Goal: Task Accomplishment & Management: Use online tool/utility

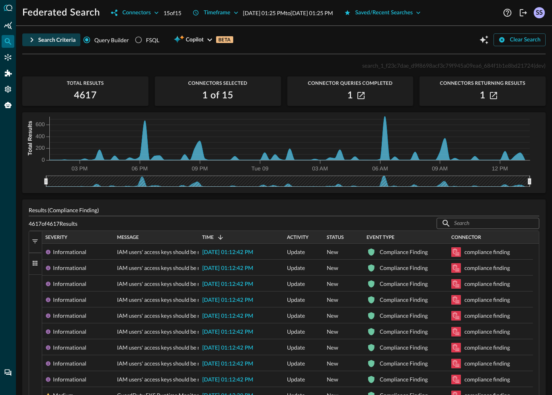
click at [55, 41] on div "Search Criteria" at bounding box center [56, 40] width 37 height 10
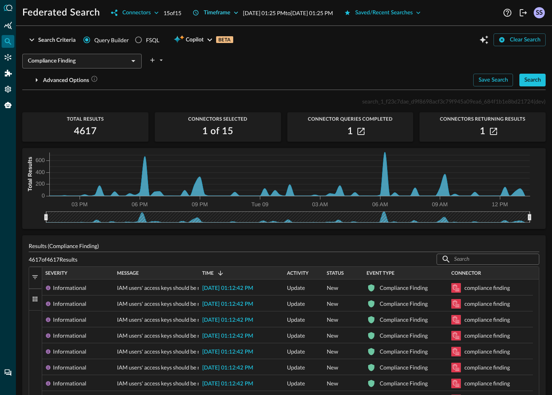
click at [217, 15] on div "Timeframe" at bounding box center [217, 13] width 27 height 10
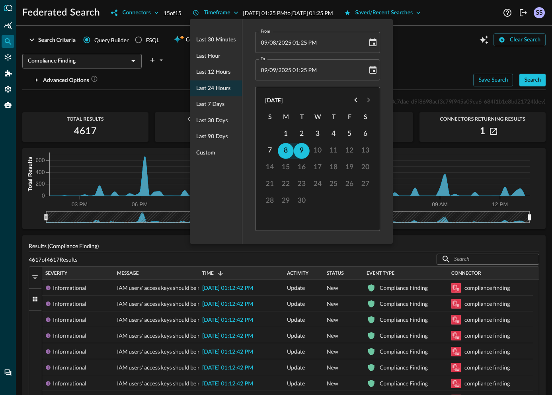
click at [425, 64] on div at bounding box center [276, 197] width 552 height 395
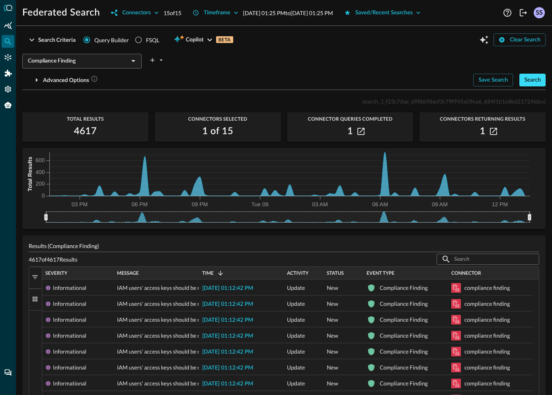
click at [537, 79] on button "Search" at bounding box center [532, 80] width 26 height 13
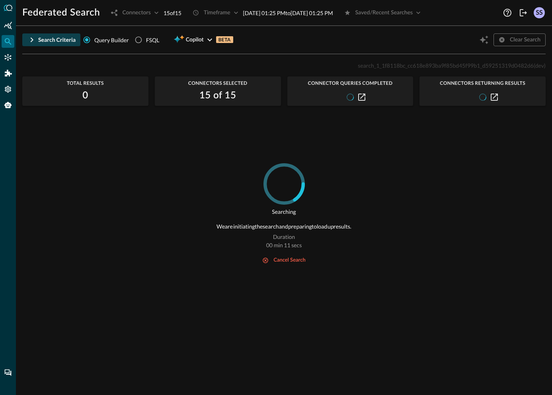
click at [29, 43] on icon "button" at bounding box center [32, 40] width 10 height 10
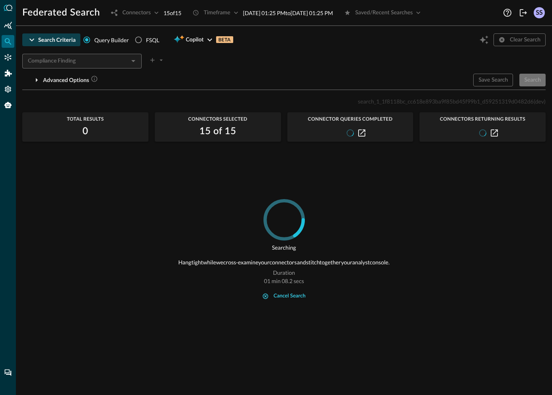
click at [289, 295] on div "cancel search" at bounding box center [289, 296] width 32 height 9
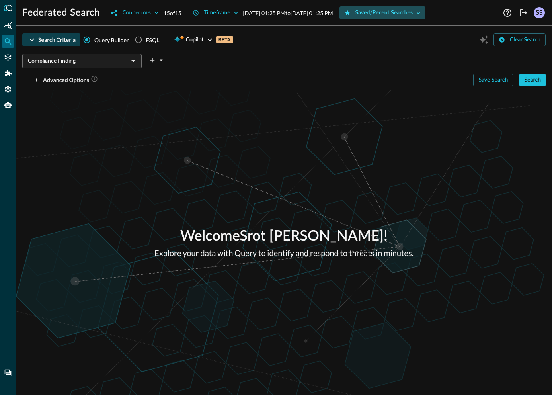
click at [399, 16] on div "Saved/Recent Searches" at bounding box center [384, 13] width 58 height 10
click at [539, 83] on div "Search" at bounding box center [532, 80] width 17 height 10
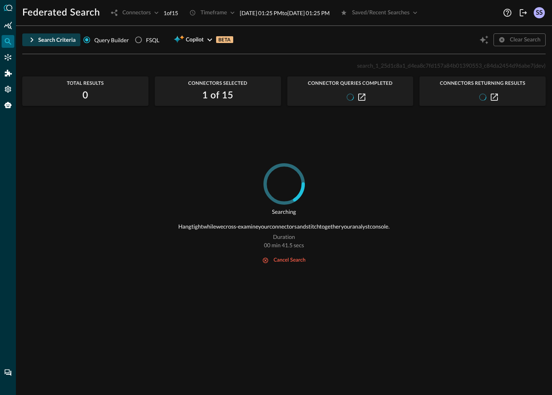
click at [393, 68] on span "search_1_25d1c8a1_d4ea8c7fd157a84b01390553_c84da2454d96abe7" at bounding box center [445, 65] width 177 height 7
copy span "search_1_25d1c8a1_d4ea8c7fd157a84b01390553_c84da2454d96abe7"
click at [301, 262] on div "cancel search" at bounding box center [289, 260] width 32 height 9
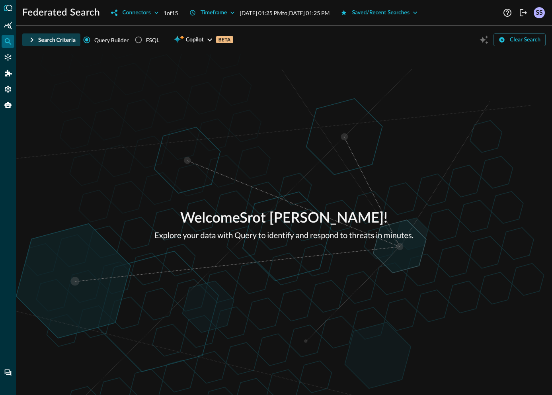
click at [51, 41] on div "Search Criteria" at bounding box center [56, 40] width 37 height 10
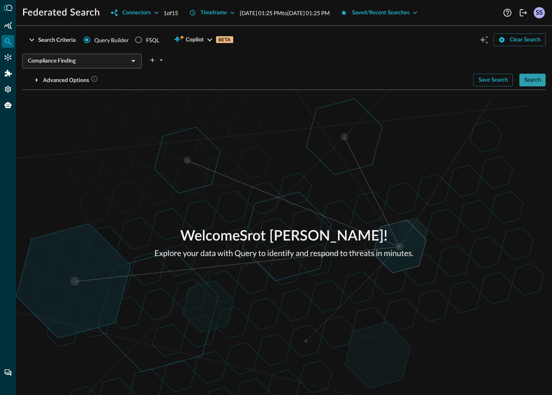
click at [531, 80] on div "Search" at bounding box center [532, 80] width 17 height 10
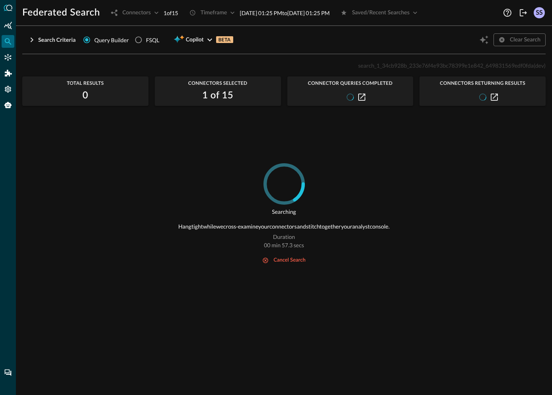
click at [429, 66] on span "search_1_34cb928b_233e76f4e93bc78399e1e842_649831569edf0fda" at bounding box center [446, 65] width 176 height 7
copy span "search_1_34cb928b_233e76f4e93bc78399e1e842_649831569edf0fda"
click at [280, 260] on div "cancel search" at bounding box center [289, 260] width 32 height 9
